Goal: Check status: Check status

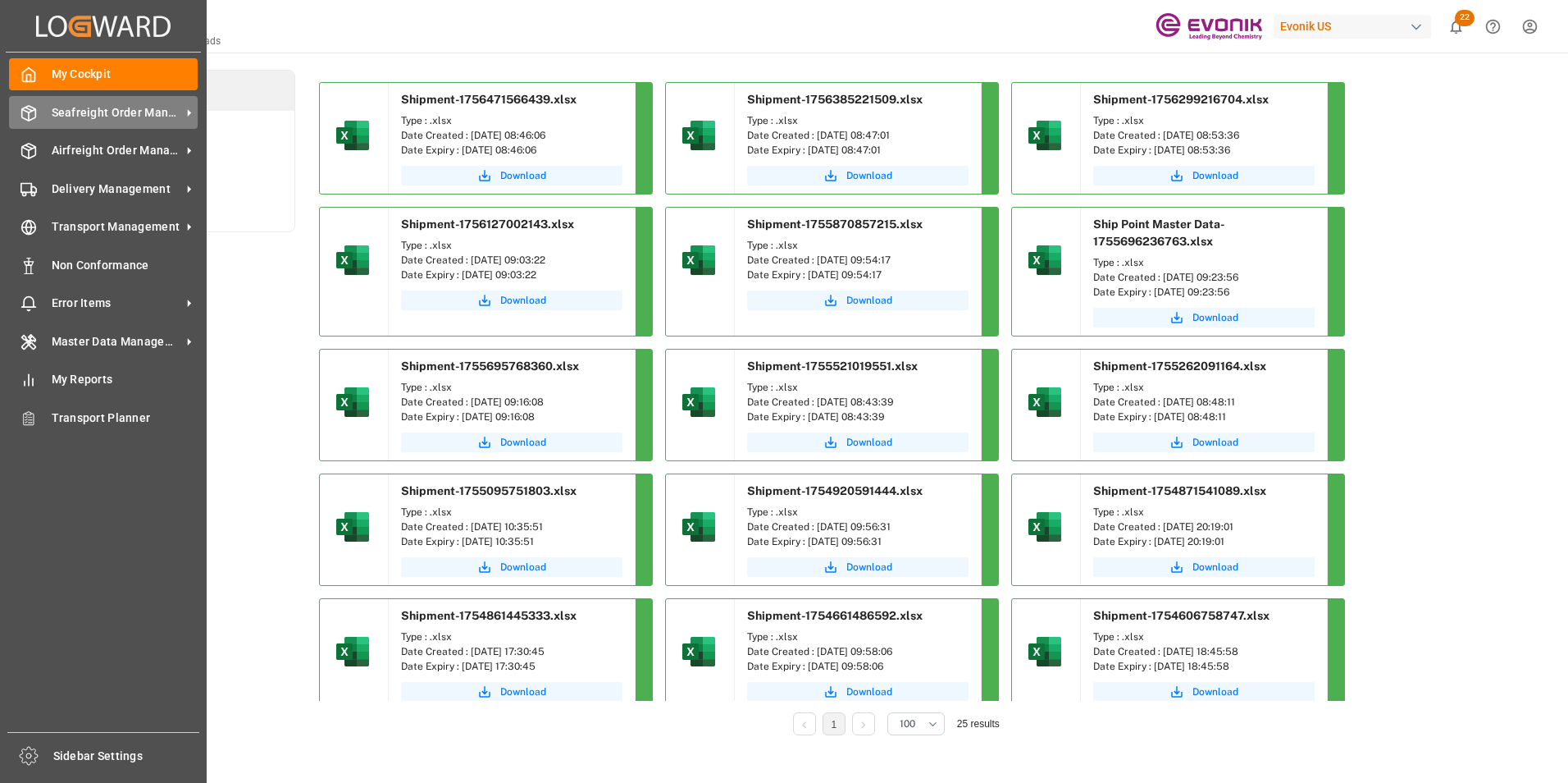
drag, startPoint x: 37, startPoint y: 113, endPoint x: 71, endPoint y: 123, distance: 35.4
click at [37, 113] on div "Seafreight Order Management Seafreight Order Management" at bounding box center [103, 112] width 188 height 32
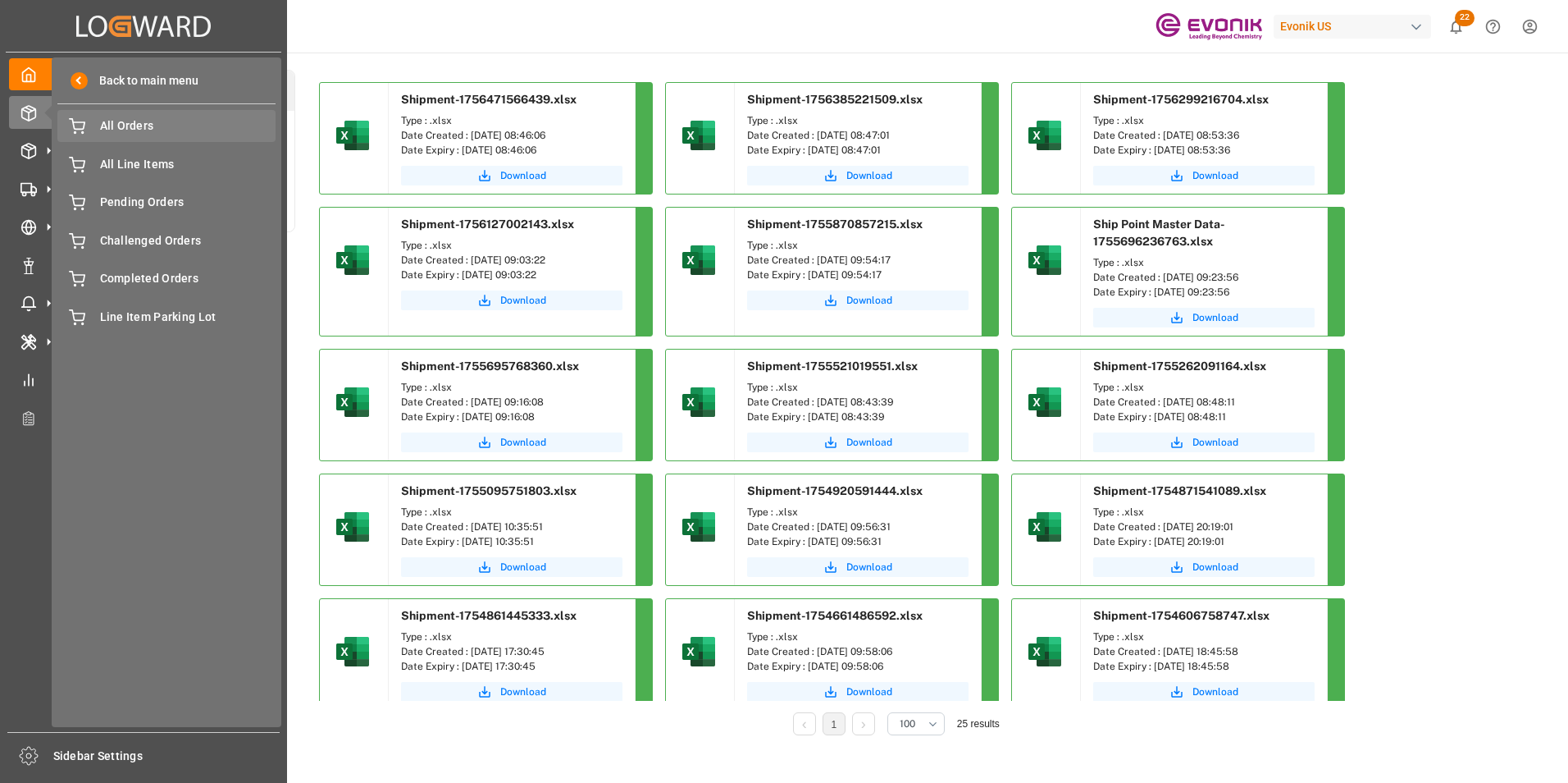
click at [119, 124] on span "All Orders" at bounding box center [188, 126] width 176 height 17
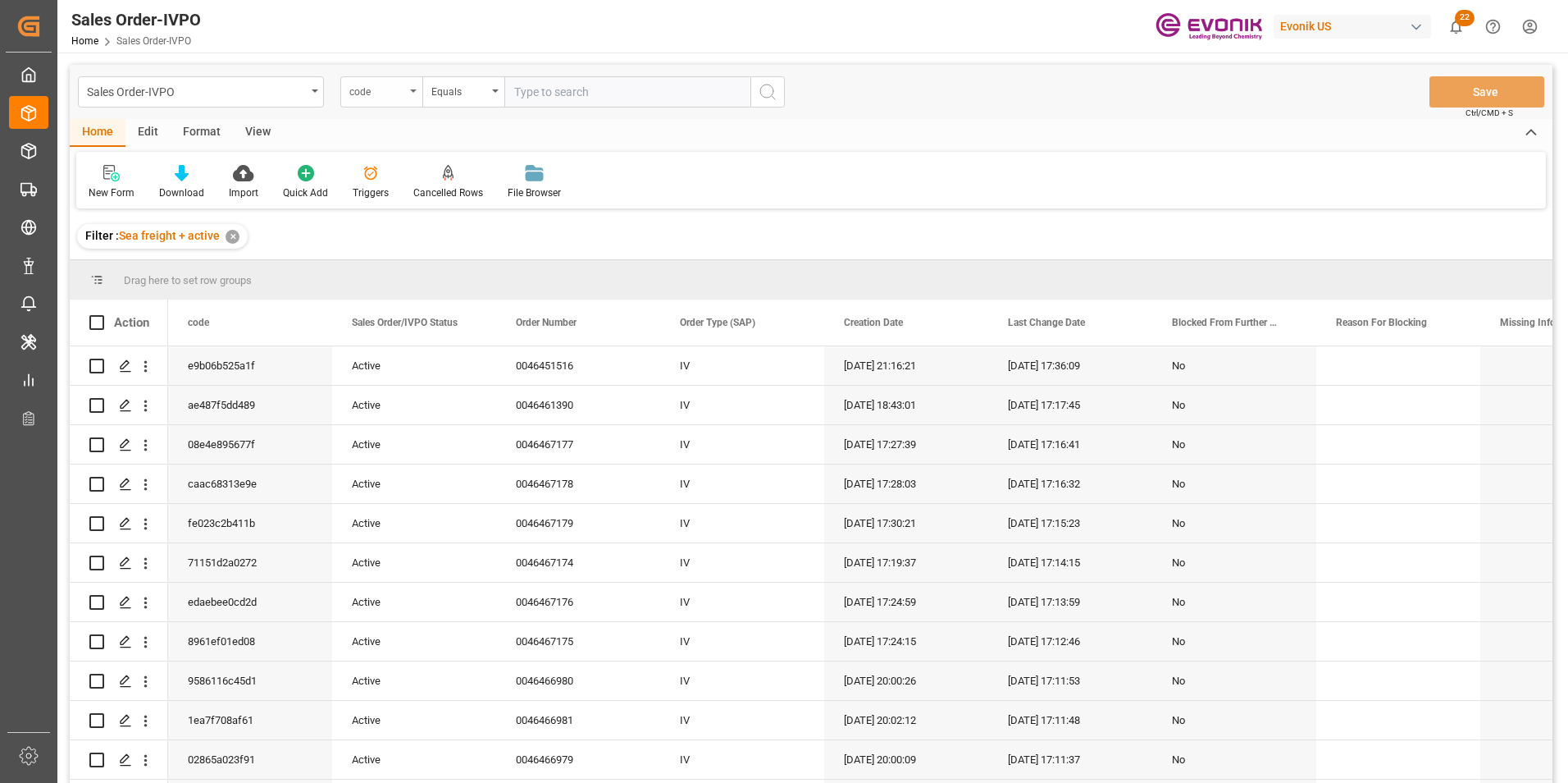
click at [414, 90] on icon "open menu" at bounding box center [413, 90] width 7 height 3
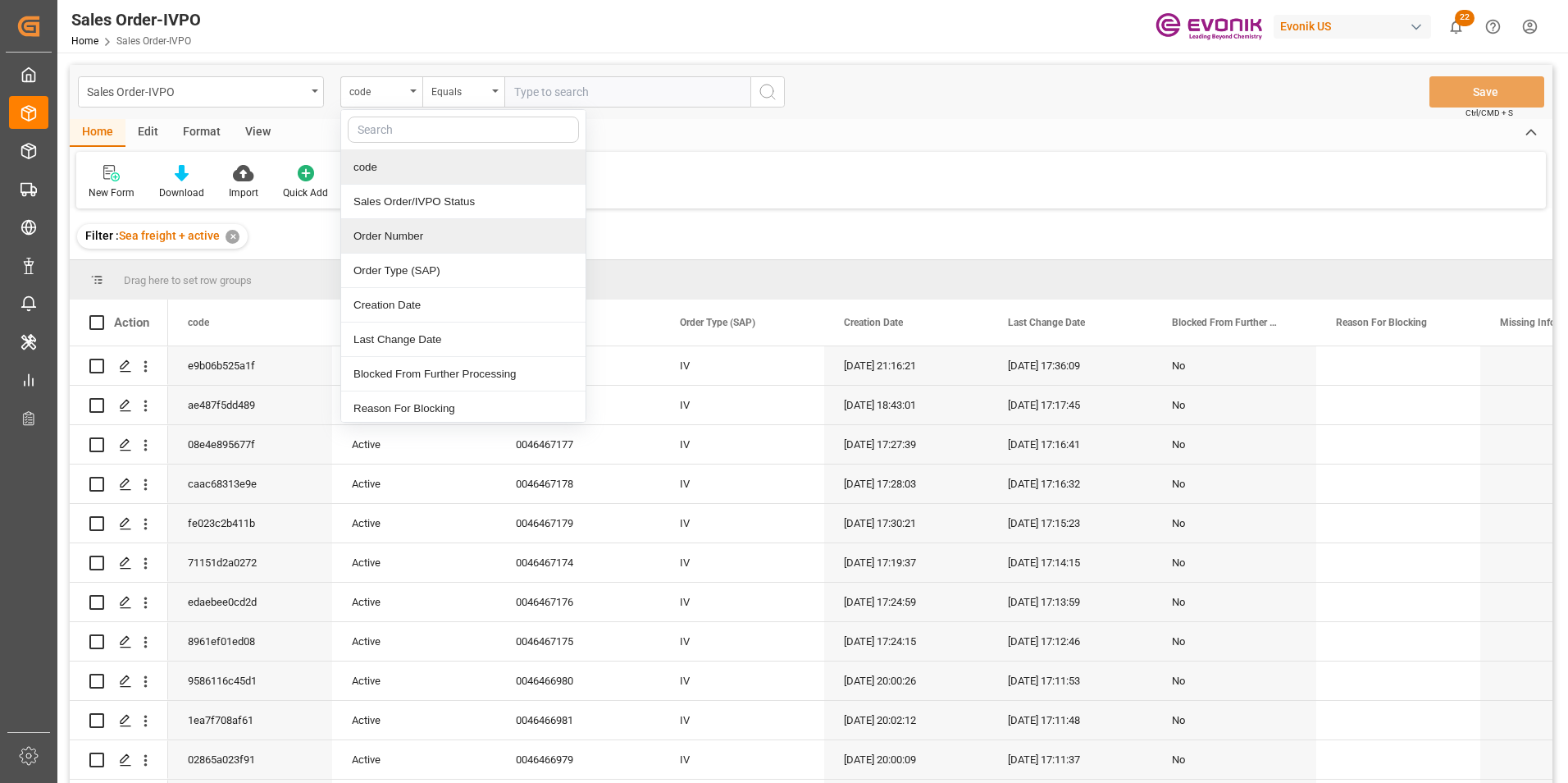
click at [389, 226] on div "Order Number" at bounding box center [463, 236] width 244 height 34
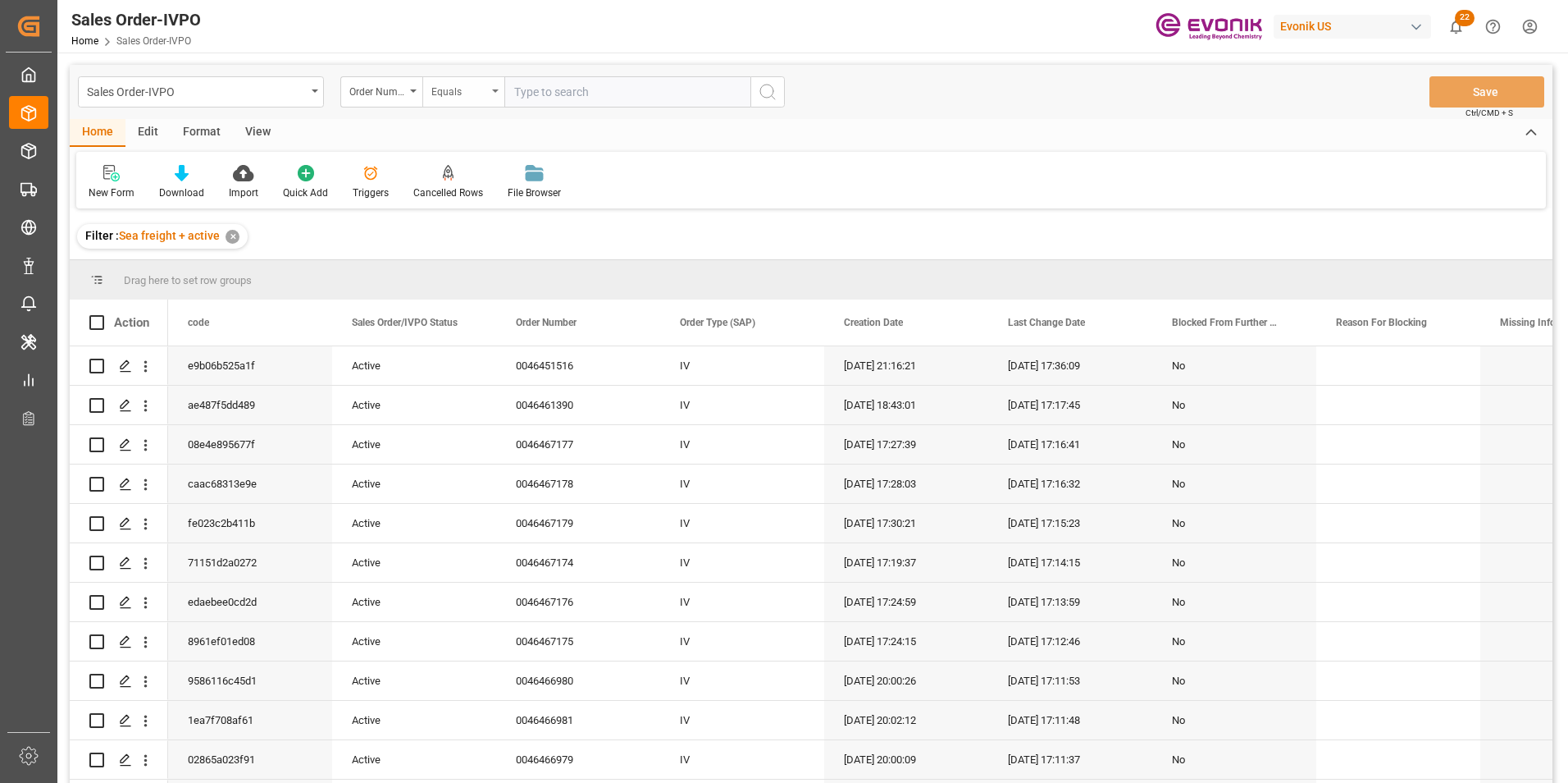
click at [491, 89] on div "Equals" at bounding box center [463, 92] width 82 height 31
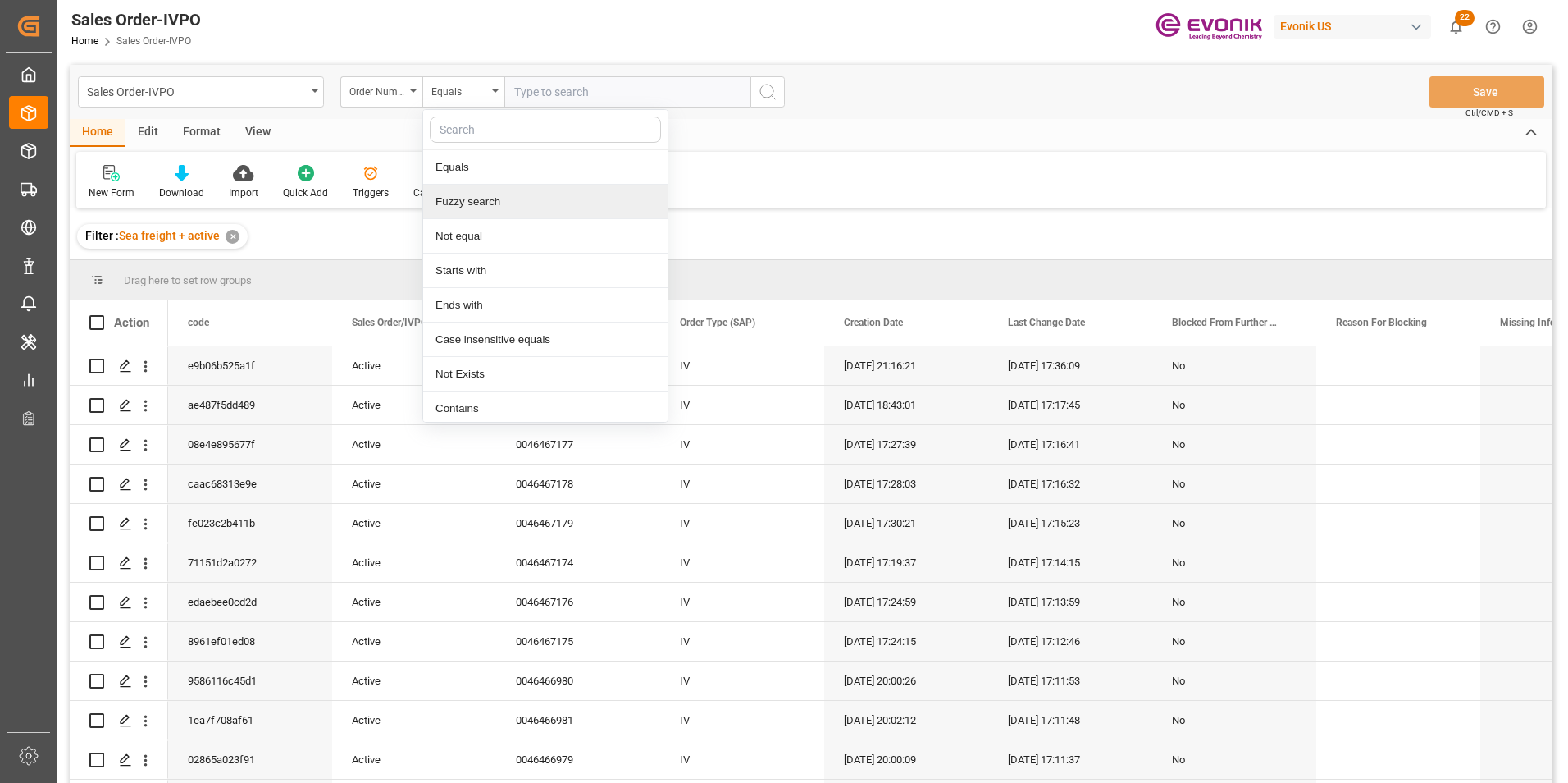
click at [472, 203] on div "Fuzzy search" at bounding box center [545, 202] width 244 height 34
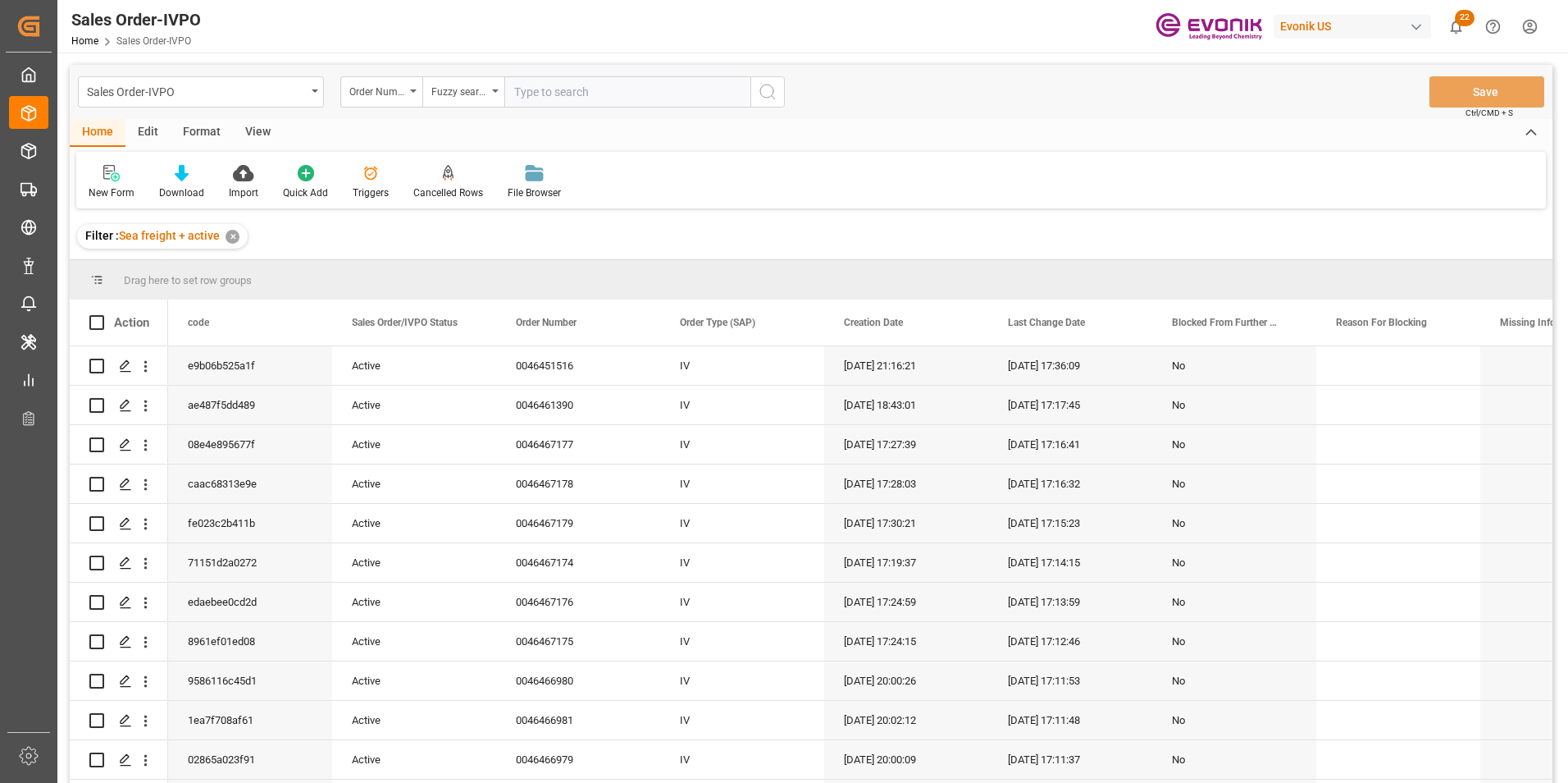
click at [525, 89] on input "text" at bounding box center [627, 92] width 246 height 31
paste input "46464919"
type input "46464919"
click at [762, 89] on icon "search button" at bounding box center [767, 92] width 20 height 20
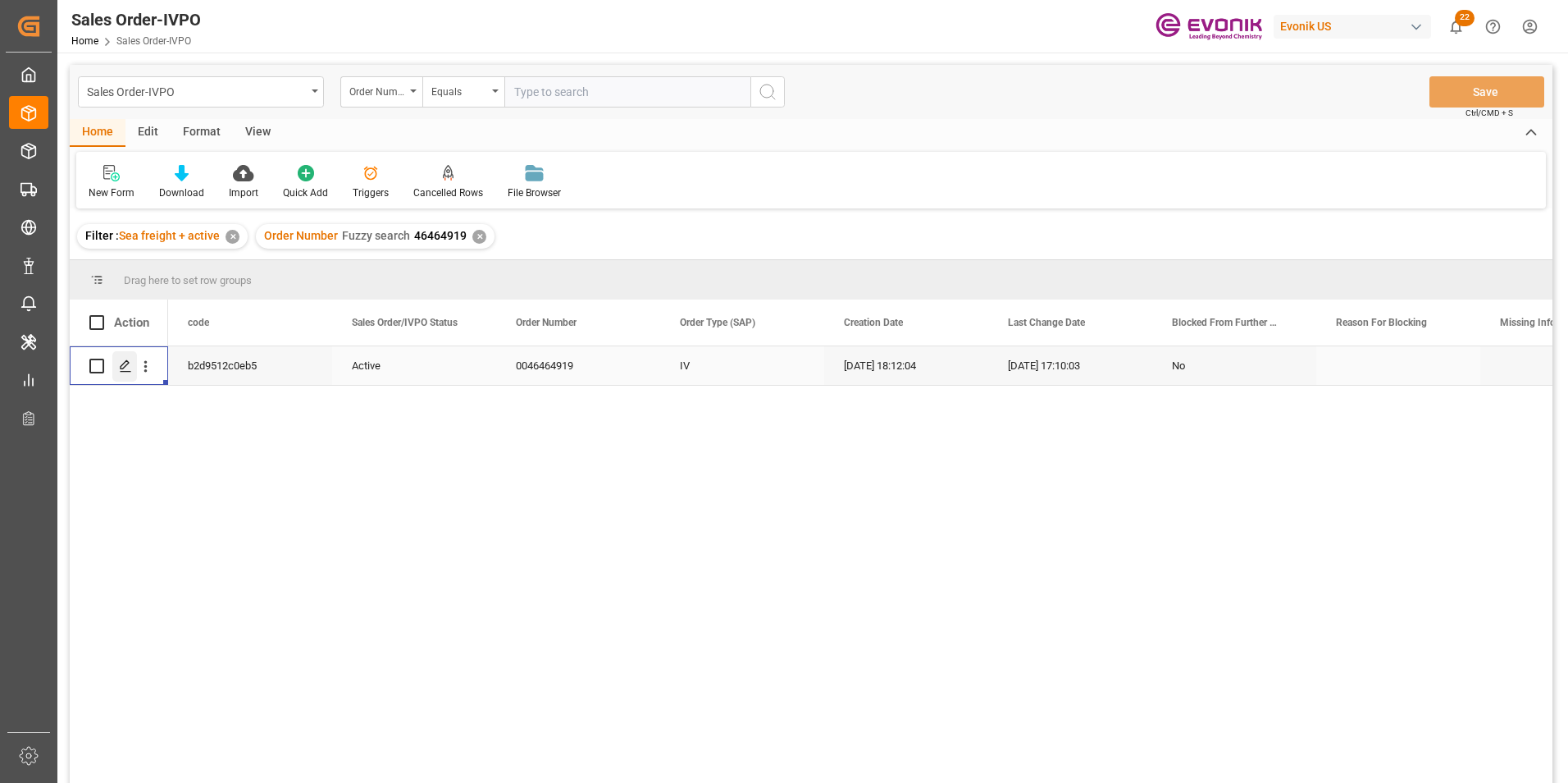
click at [132, 365] on div "Press SPACE to select this row." at bounding box center [125, 366] width 25 height 30
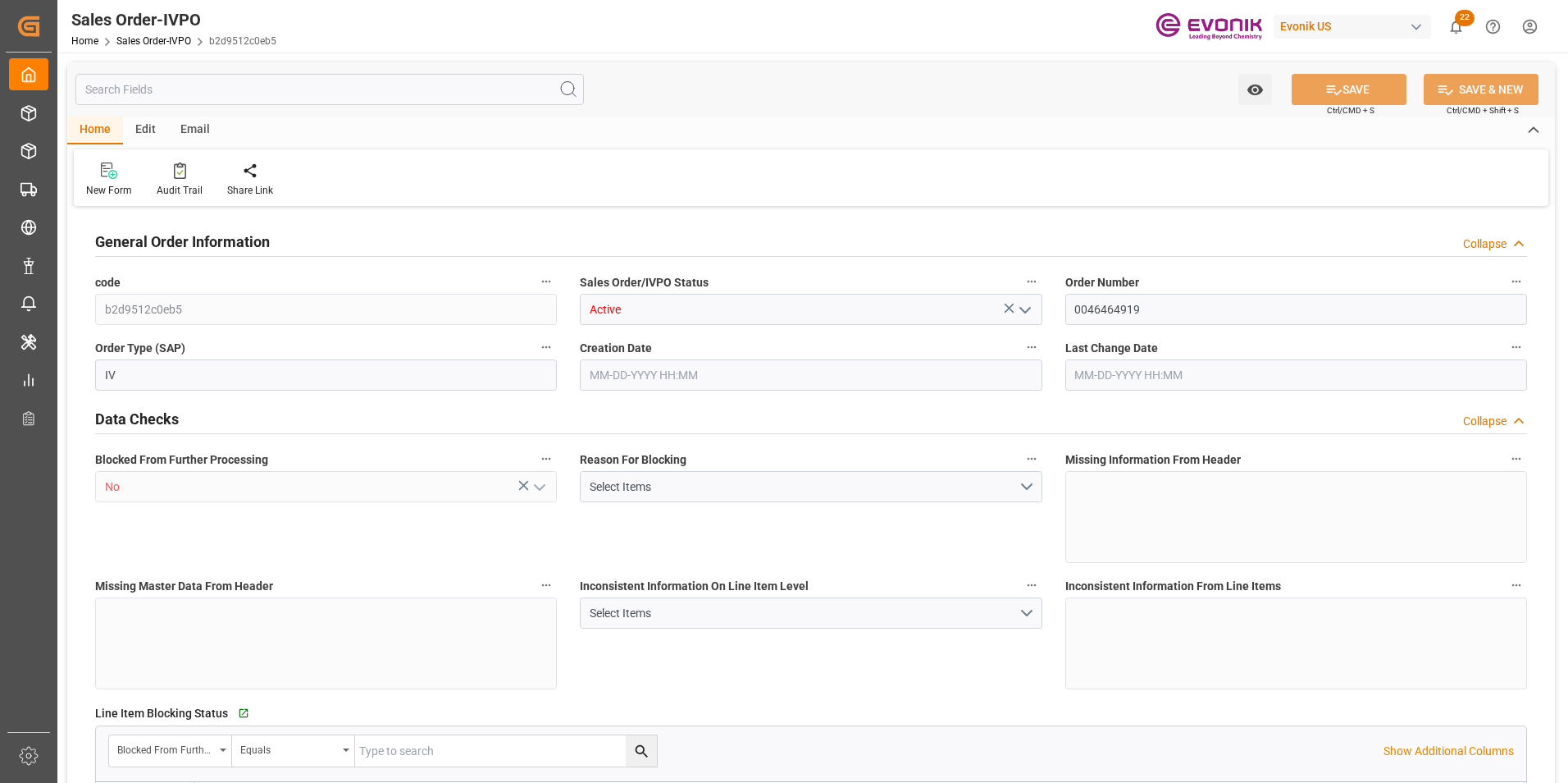
type input "KRPUS"
type input "0"
type input "1"
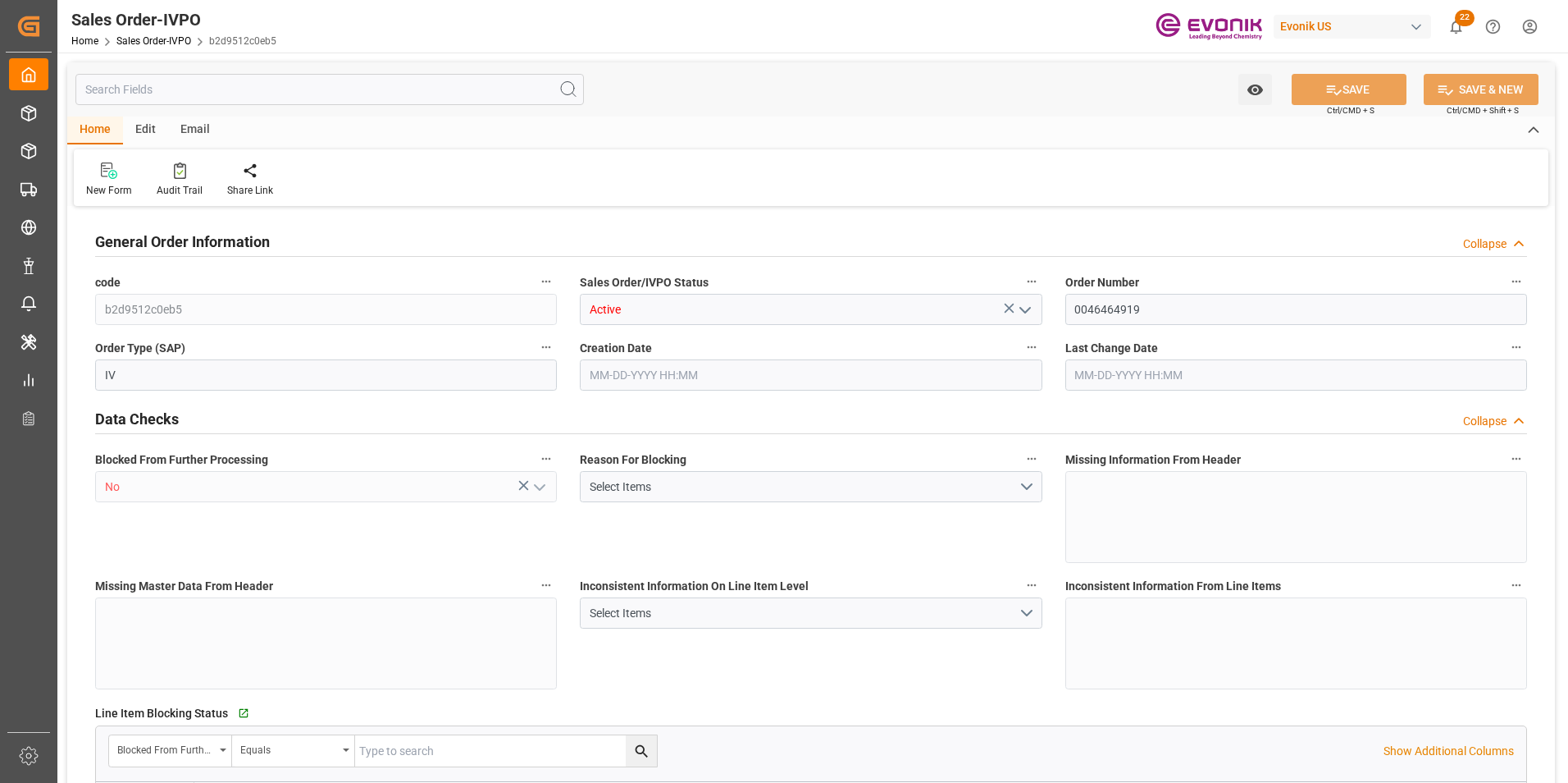
type input "6801.496"
type input "16.0939"
type input "17000"
type input "30"
type input "[DATE] 18:12"
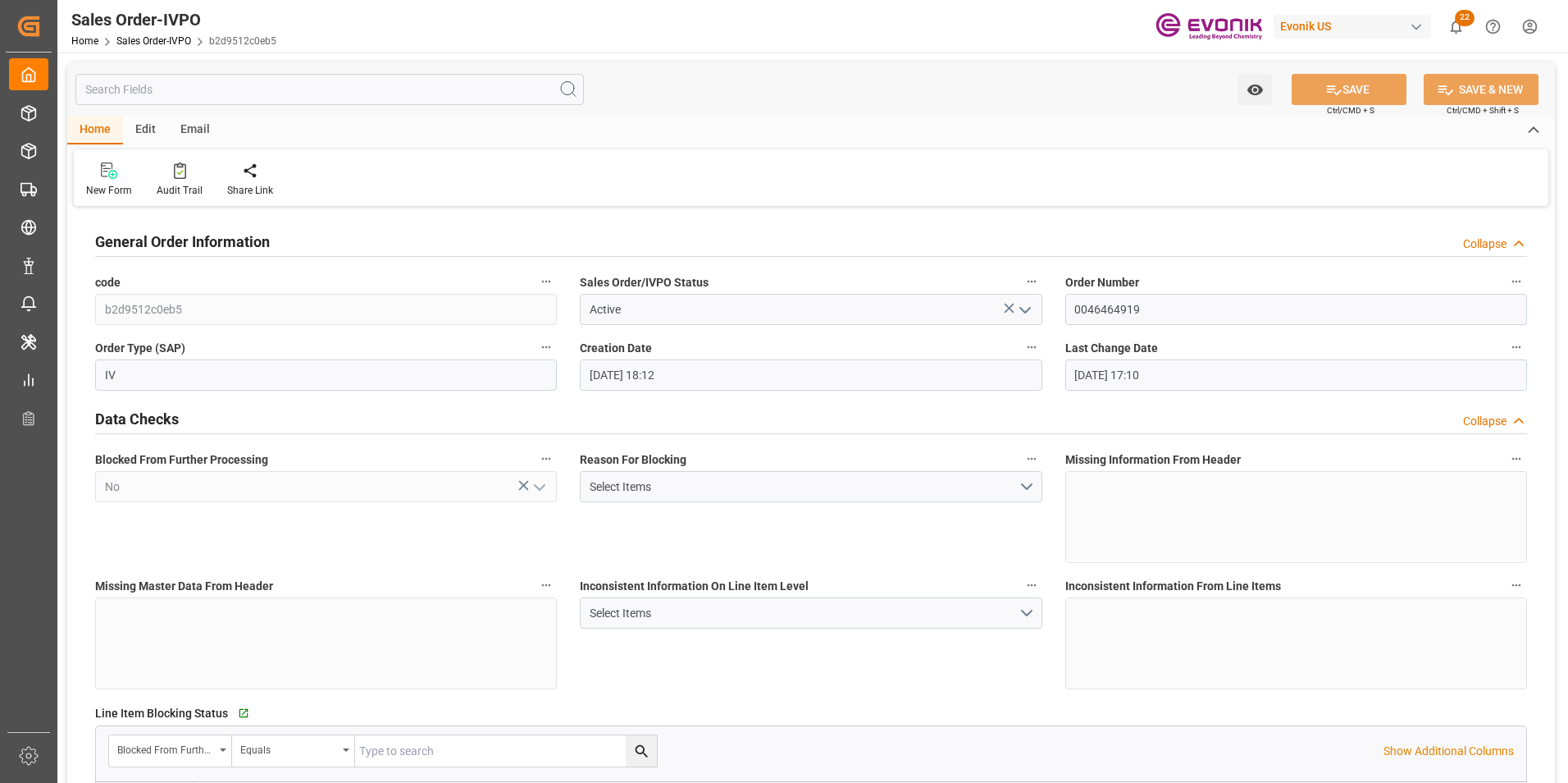
type input "[DATE] 17:10"
click at [369, 169] on icon at bounding box center [375, 170] width 11 height 16
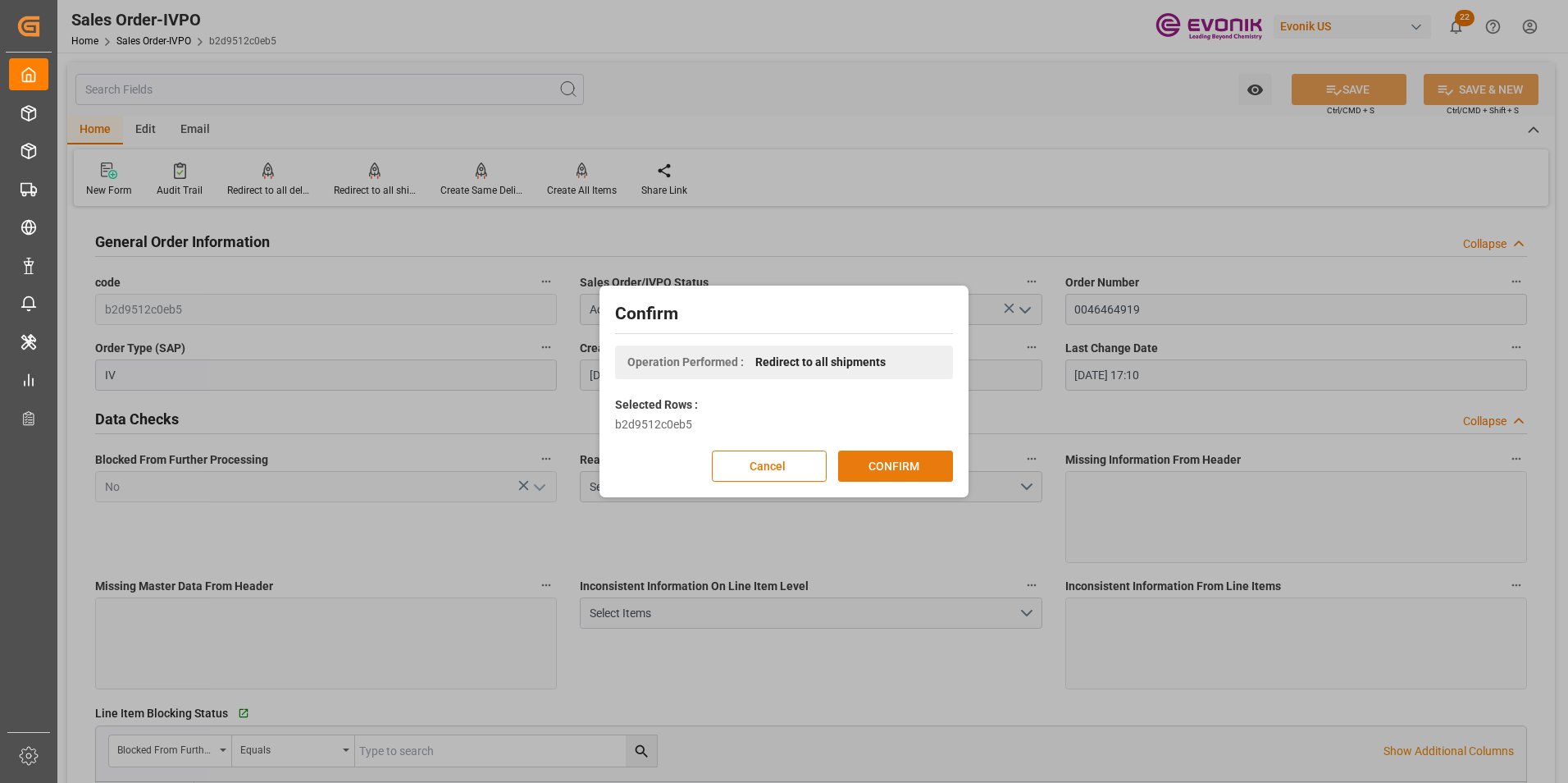
click at [897, 461] on button "CONFIRM" at bounding box center [894, 466] width 115 height 31
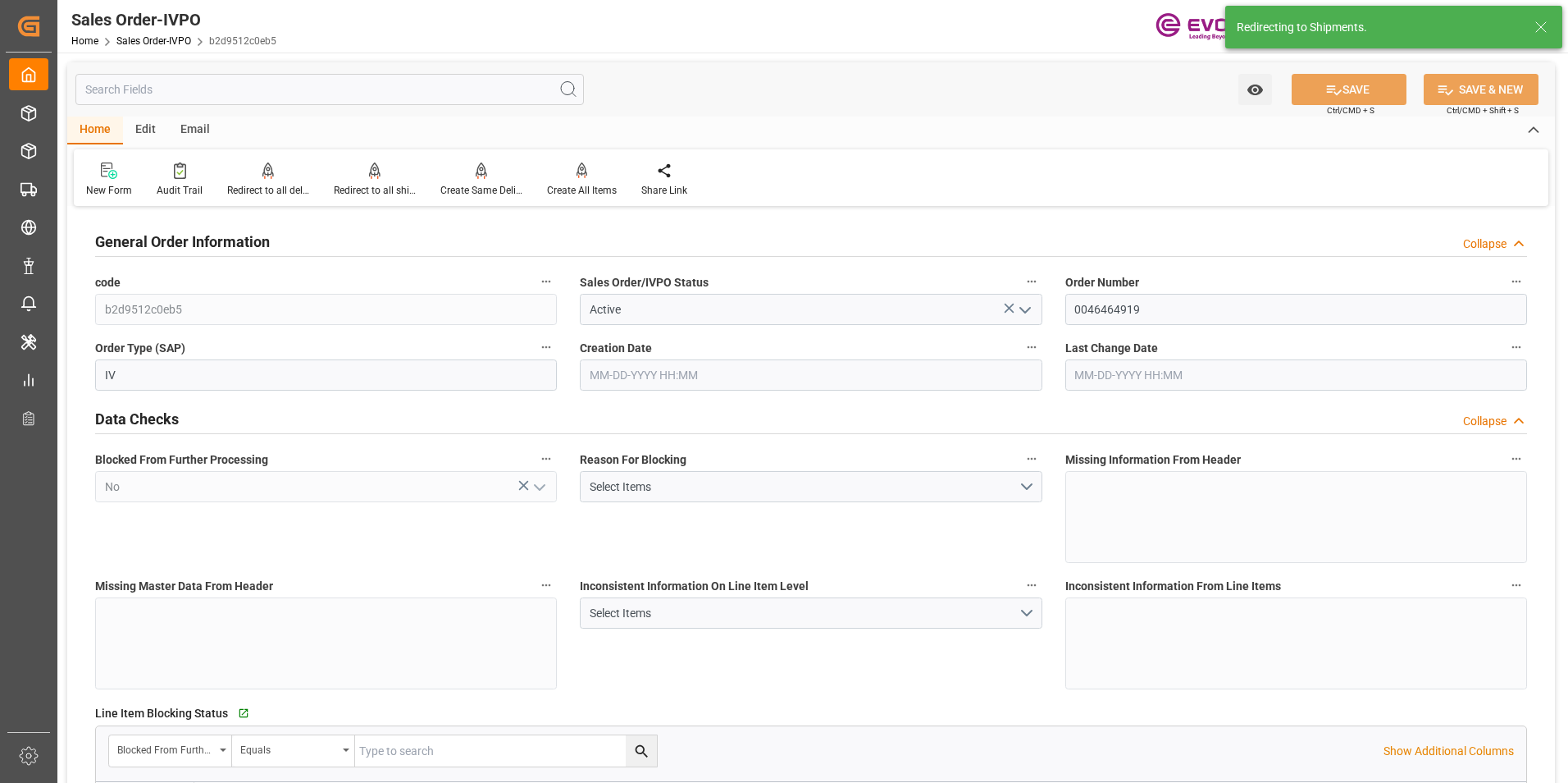
type input "[DATE] 18:12"
type input "[DATE] 17:10"
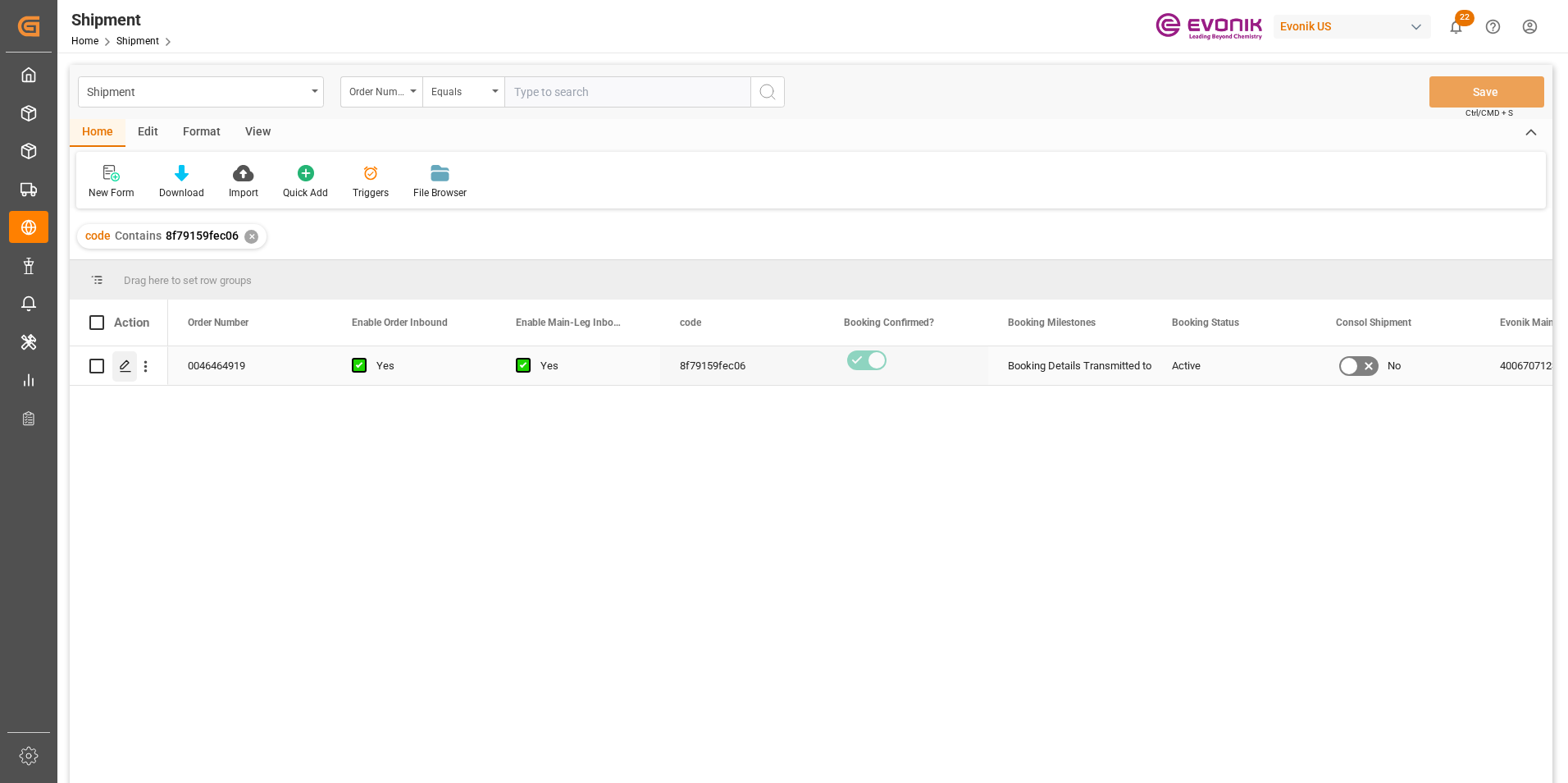
click at [127, 365] on icon "Press SPACE to select this row." at bounding box center [126, 365] width 13 height 13
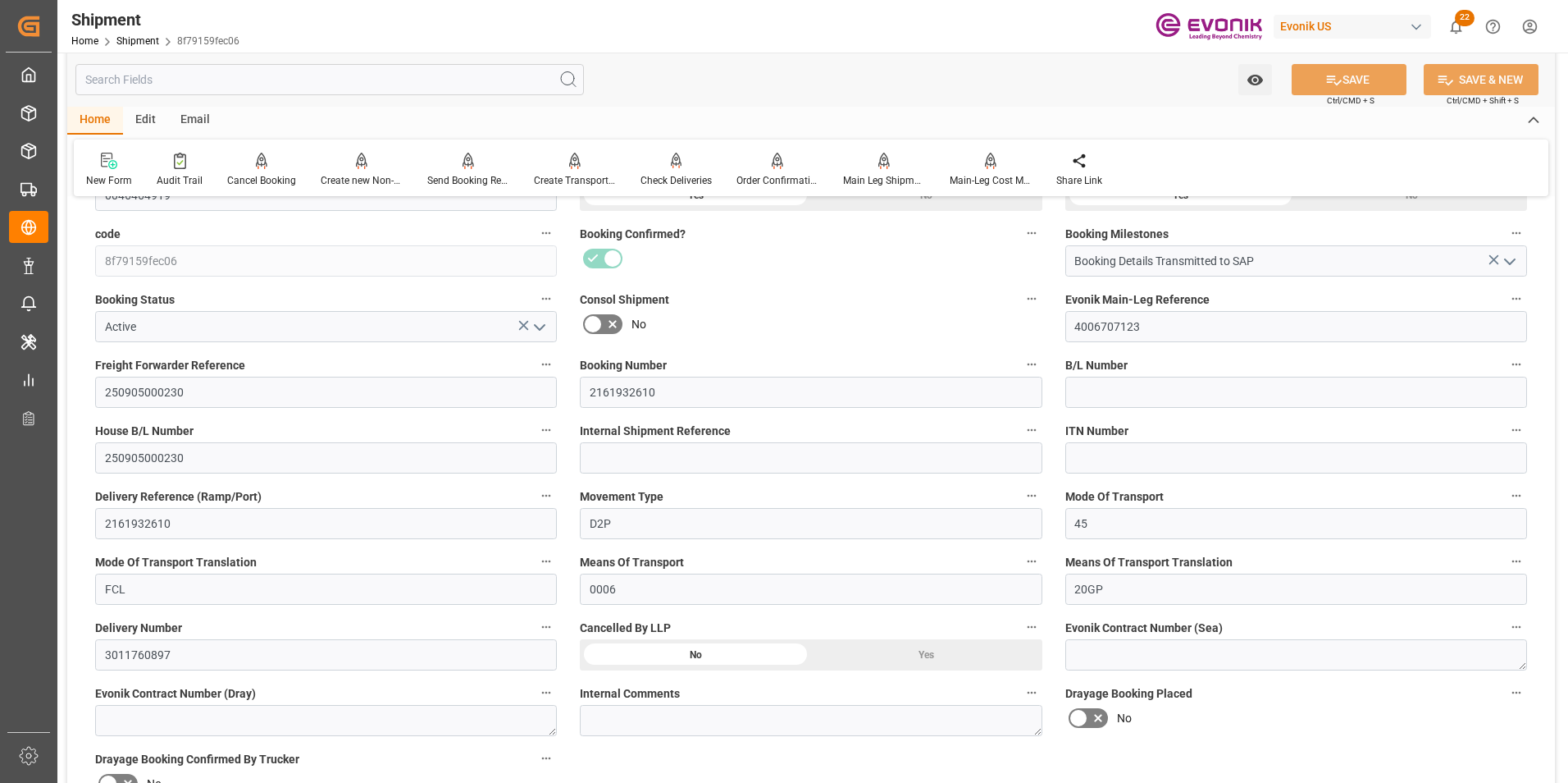
scroll to position [329, 0]
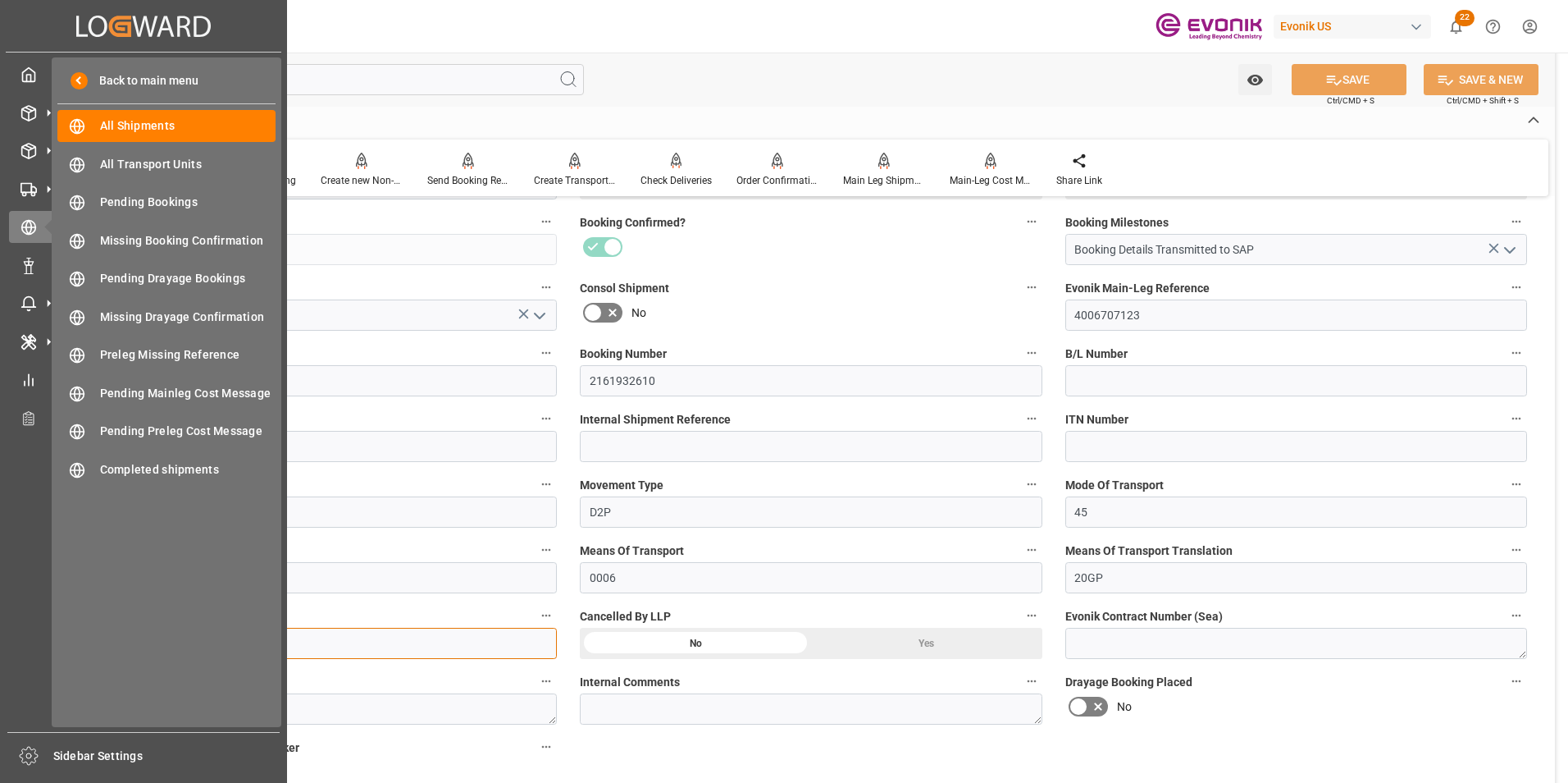
drag, startPoint x: 193, startPoint y: 649, endPoint x: 56, endPoint y: 647, distance: 137.0
click at [56, 647] on div "Created by potrace 1.15, written by Peter Selinger 2001-2017 Created by potrace…" at bounding box center [784, 391] width 1568 height 783
